Goal: Transaction & Acquisition: Obtain resource

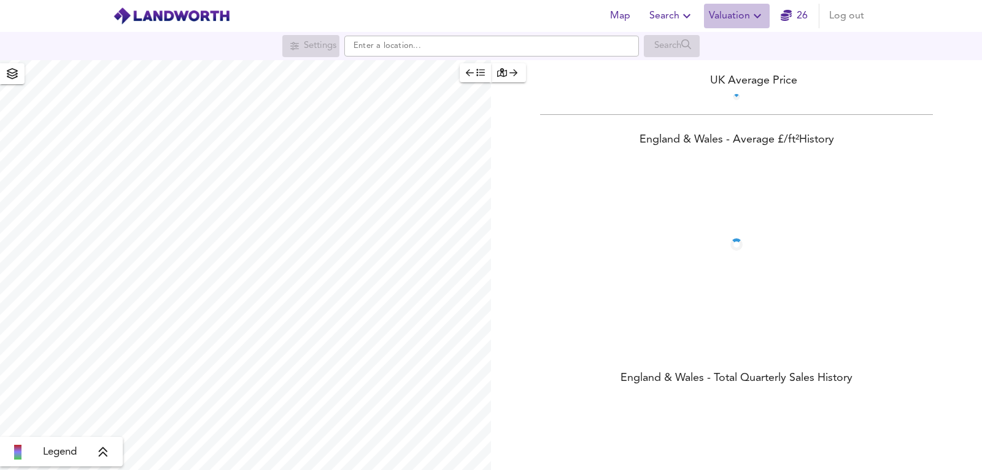
click at [745, 17] on span "Valuation" at bounding box center [737, 15] width 56 height 17
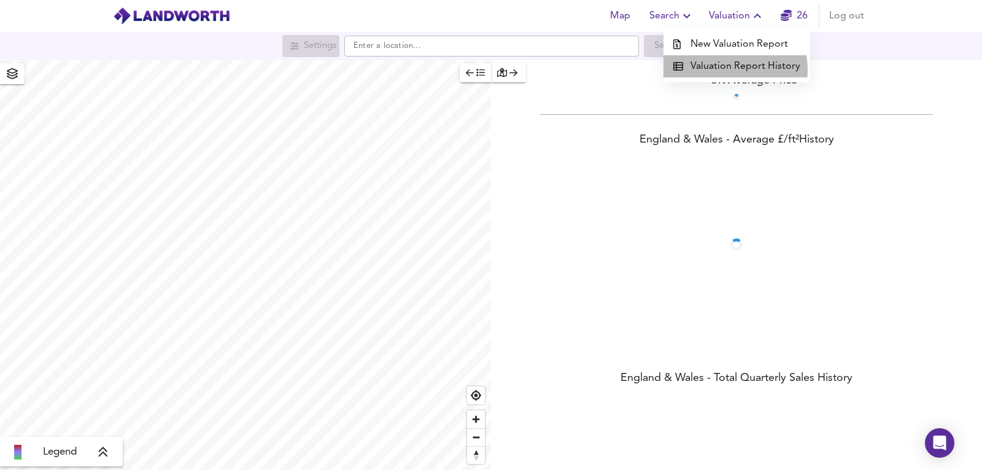
click at [717, 70] on li "Valuation Report History" at bounding box center [737, 66] width 147 height 22
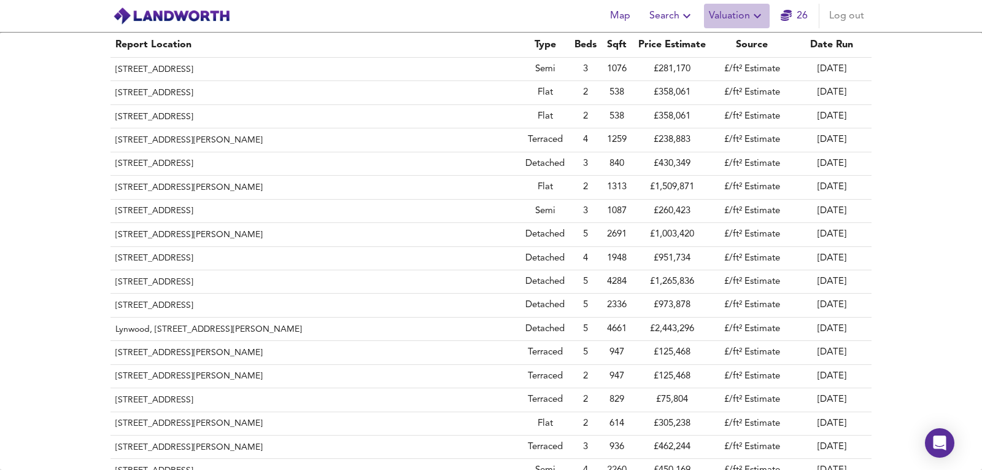
click at [759, 21] on icon "button" at bounding box center [757, 16] width 15 height 15
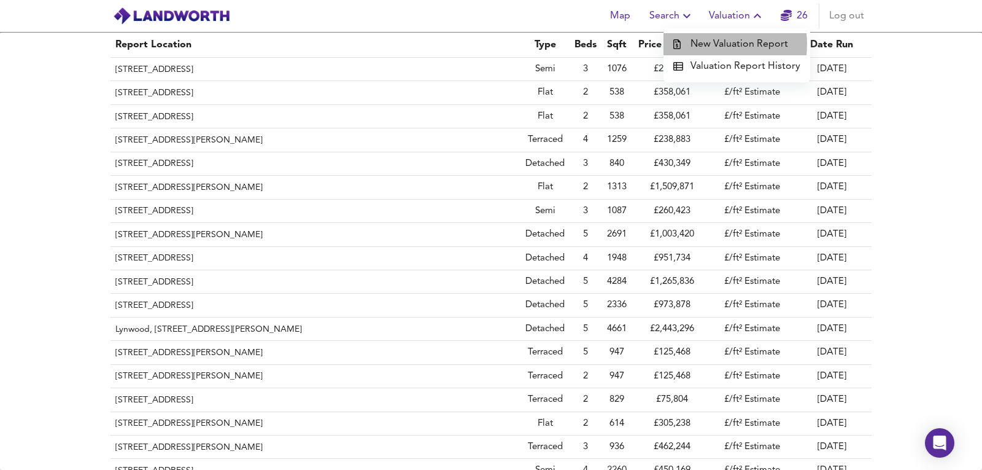
click at [704, 44] on li "New Valuation Report" at bounding box center [737, 44] width 147 height 22
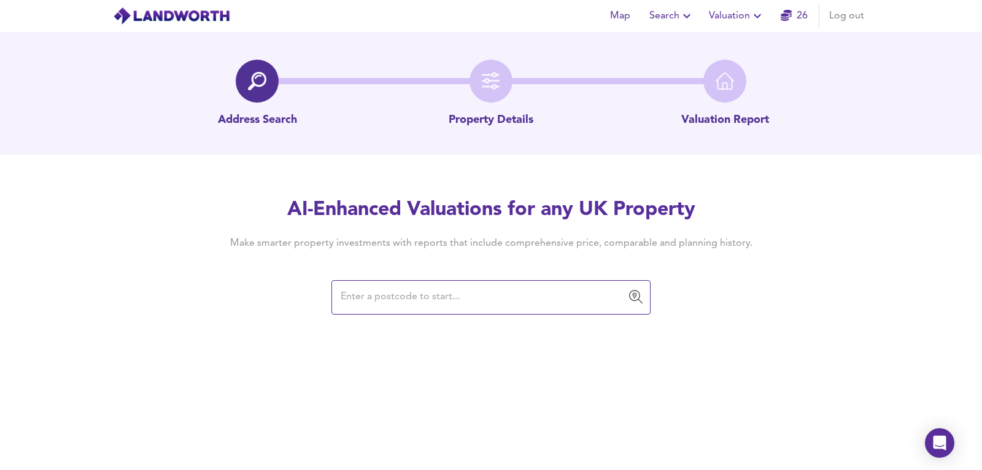
click at [389, 298] on input "text" at bounding box center [482, 296] width 290 height 23
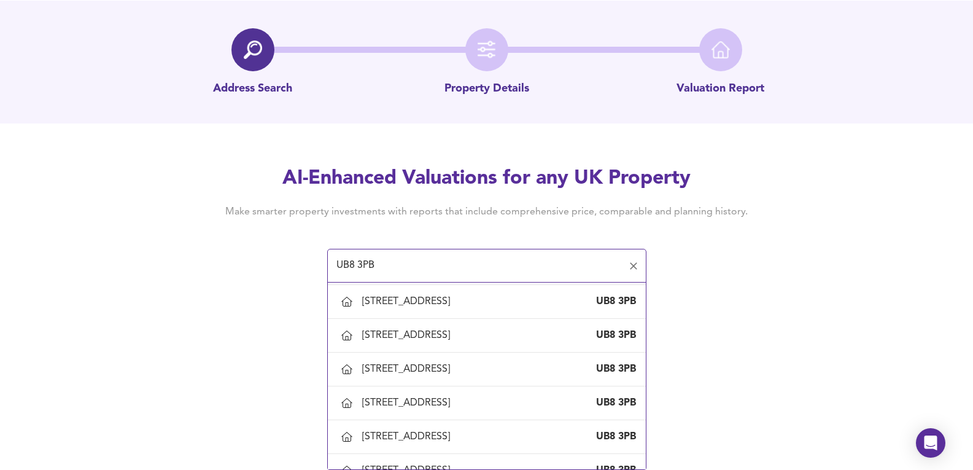
scroll to position [246, 0]
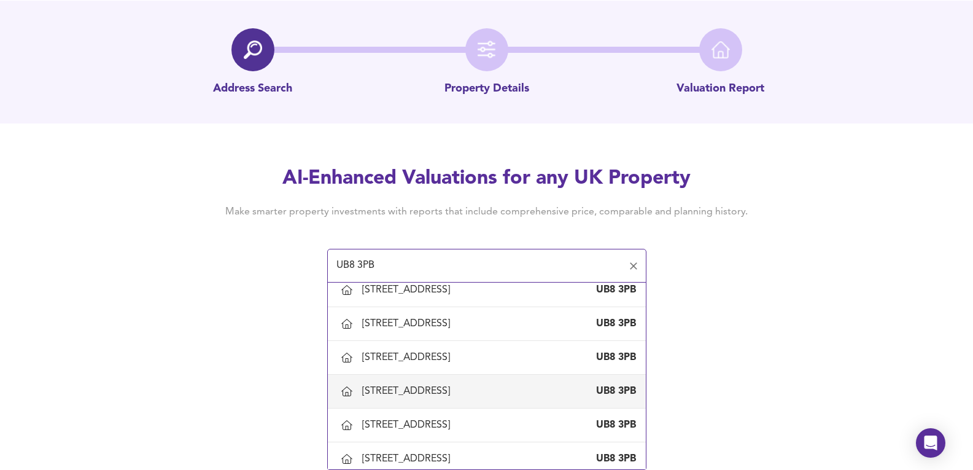
click at [411, 392] on div "[STREET_ADDRESS]" at bounding box center [408, 391] width 93 height 14
type input "[STREET_ADDRESS]"
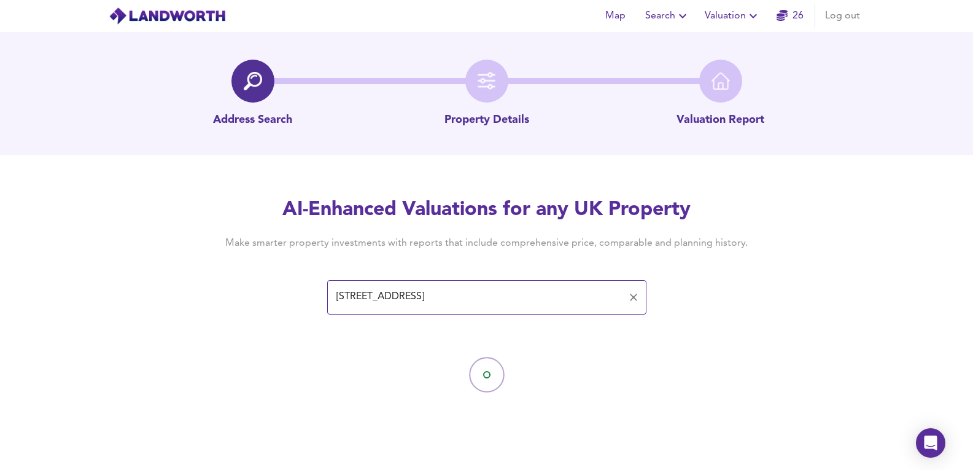
scroll to position [0, 0]
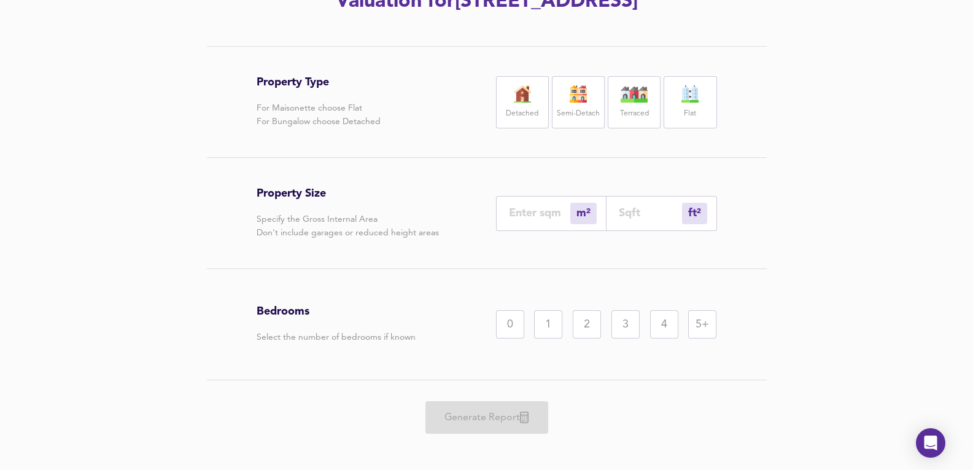
scroll to position [206, 0]
